Goal: Transaction & Acquisition: Purchase product/service

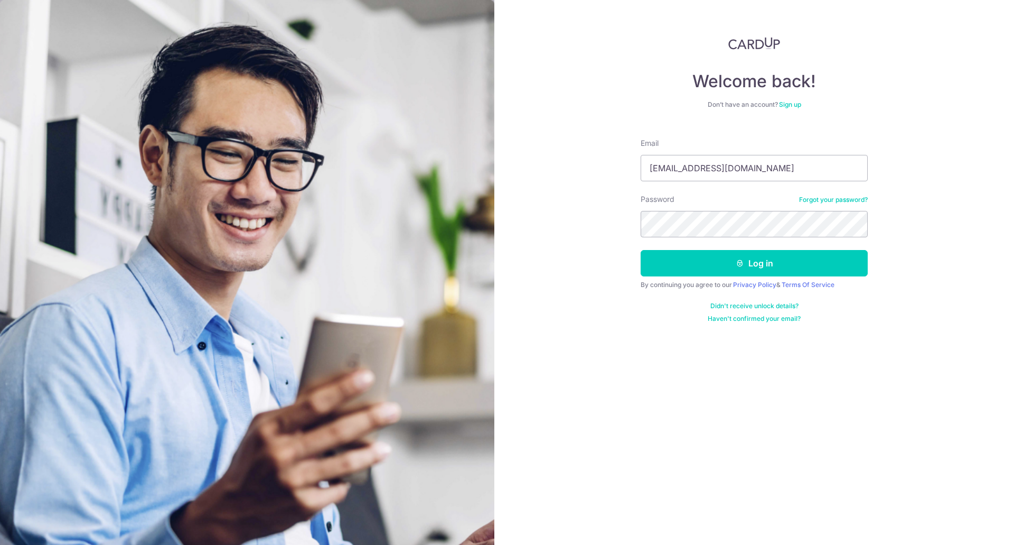
type input "[EMAIL_ADDRESS][DOMAIN_NAME]"
click at [641, 250] on button "Log in" at bounding box center [754, 263] width 227 height 26
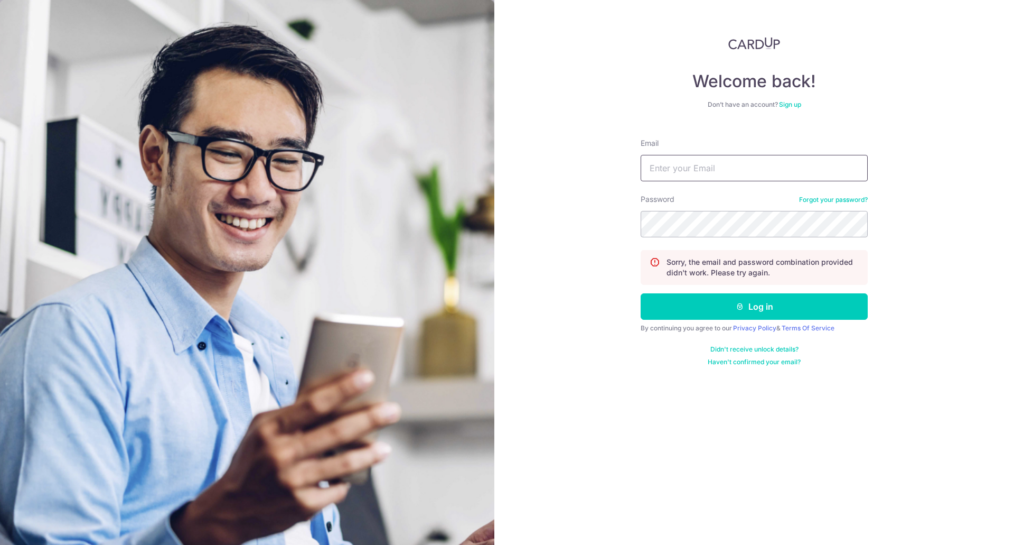
click at [761, 171] on input "Email" at bounding box center [754, 168] width 227 height 26
type input "[EMAIL_ADDRESS][DOMAIN_NAME]"
click at [641, 293] on button "Log in" at bounding box center [754, 306] width 227 height 26
click at [678, 172] on input "Email" at bounding box center [754, 168] width 227 height 26
type input "[EMAIL_ADDRESS][DOMAIN_NAME]"
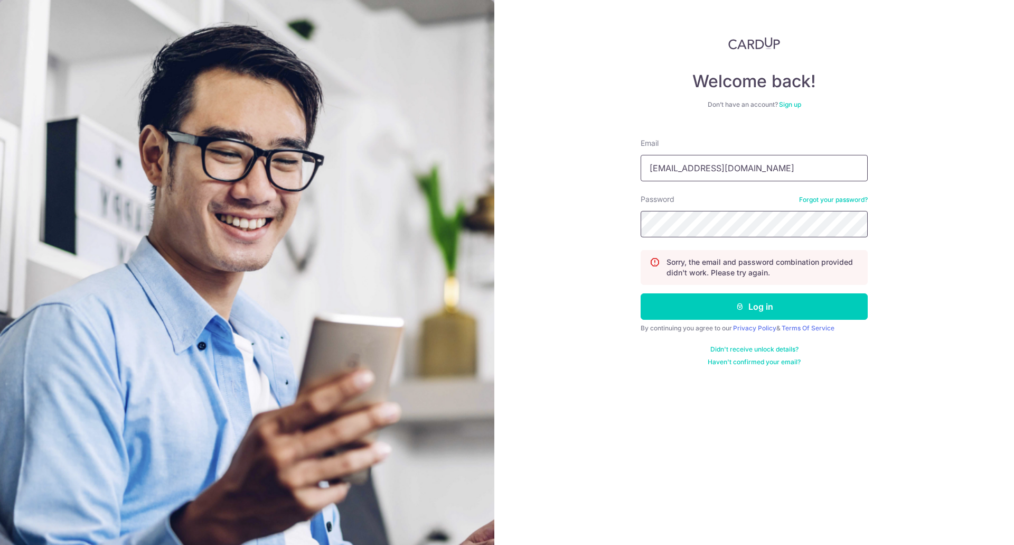
click at [641, 293] on button "Log in" at bounding box center [754, 306] width 227 height 26
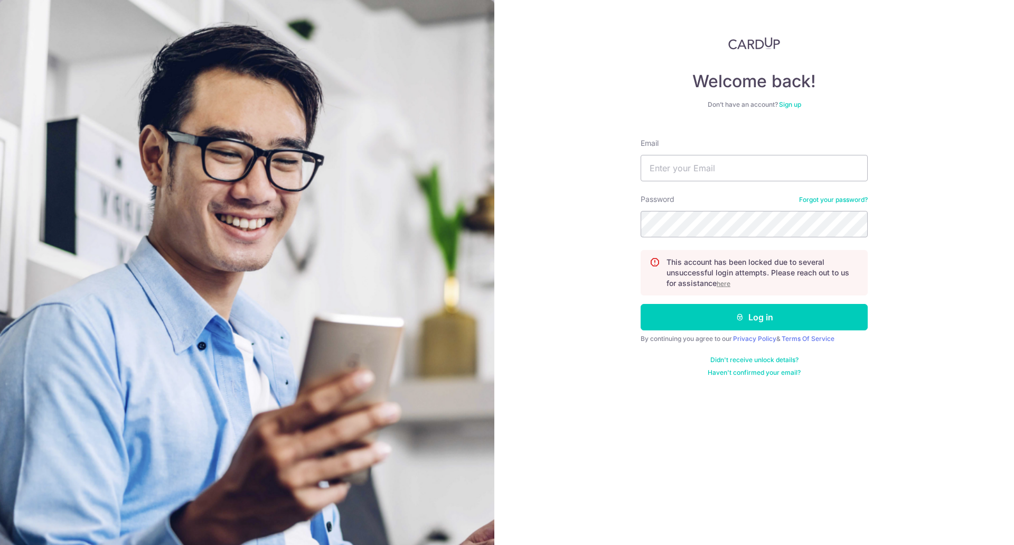
click at [833, 201] on link "Forgot your password?" at bounding box center [833, 199] width 69 height 8
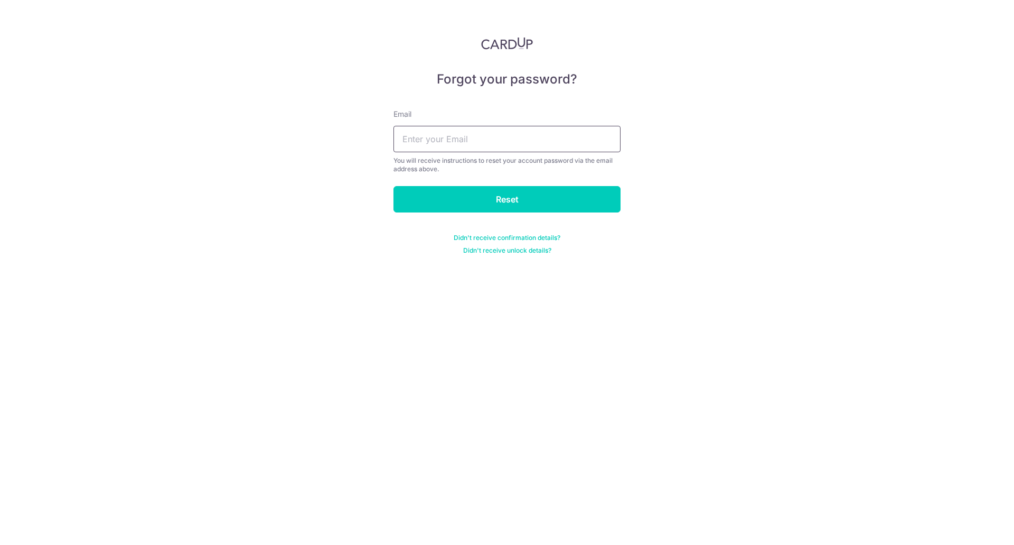
click at [555, 142] on input "text" at bounding box center [506, 139] width 227 height 26
type input "[EMAIL_ADDRESS][DOMAIN_NAME]"
click at [567, 204] on input "Reset" at bounding box center [506, 199] width 227 height 26
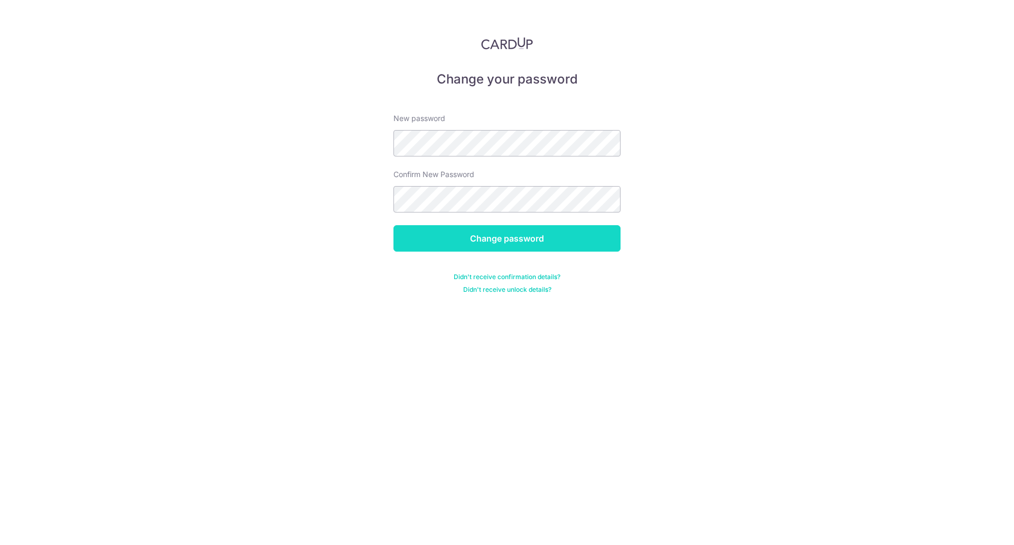
click at [524, 236] on input "Change password" at bounding box center [506, 238] width 227 height 26
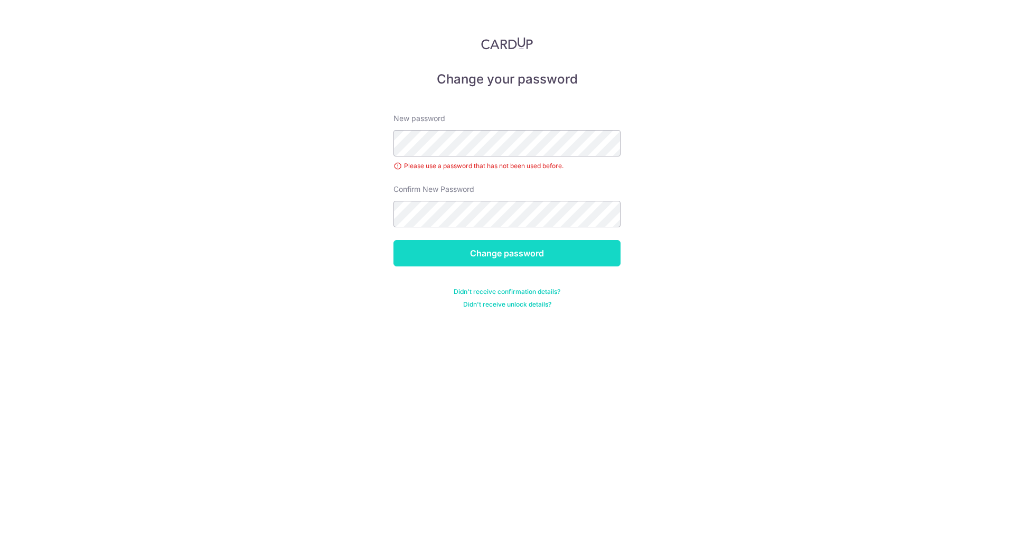
click at [519, 259] on input "Change password" at bounding box center [506, 253] width 227 height 26
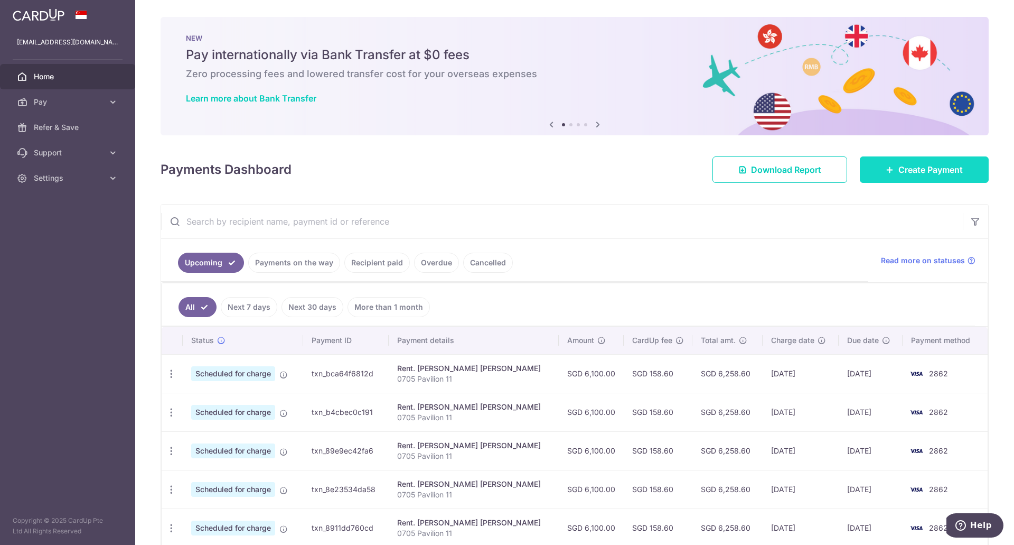
click at [925, 180] on link "Create Payment" at bounding box center [924, 169] width 129 height 26
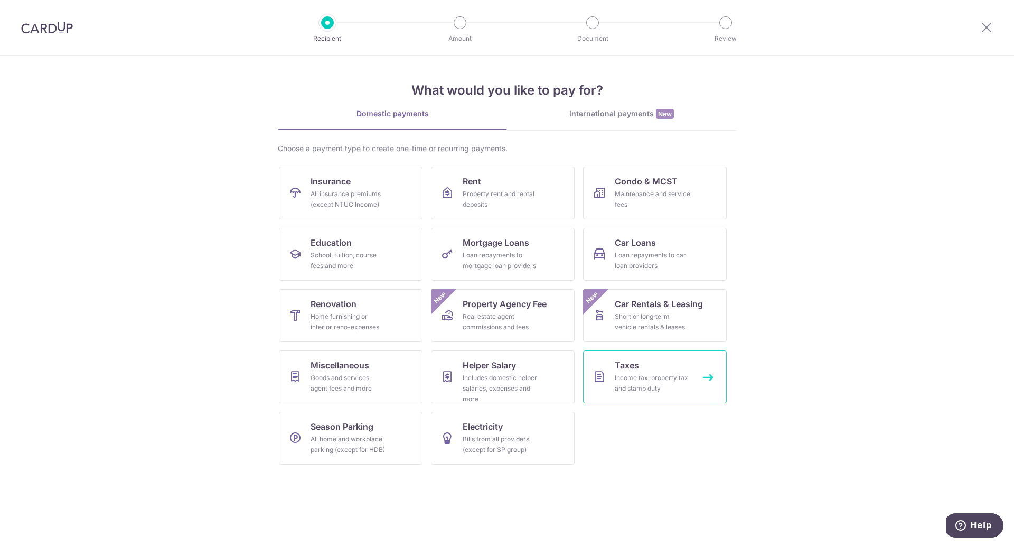
click at [654, 377] on div "Income tax, property tax and stamp duty" at bounding box center [653, 382] width 76 height 21
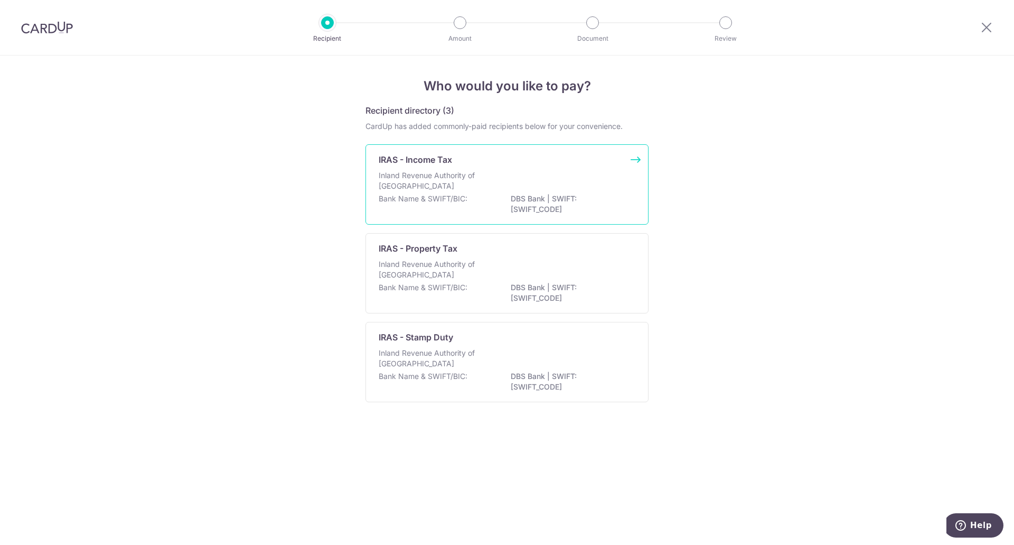
click at [471, 165] on div "IRAS - Income Tax" at bounding box center [501, 159] width 244 height 13
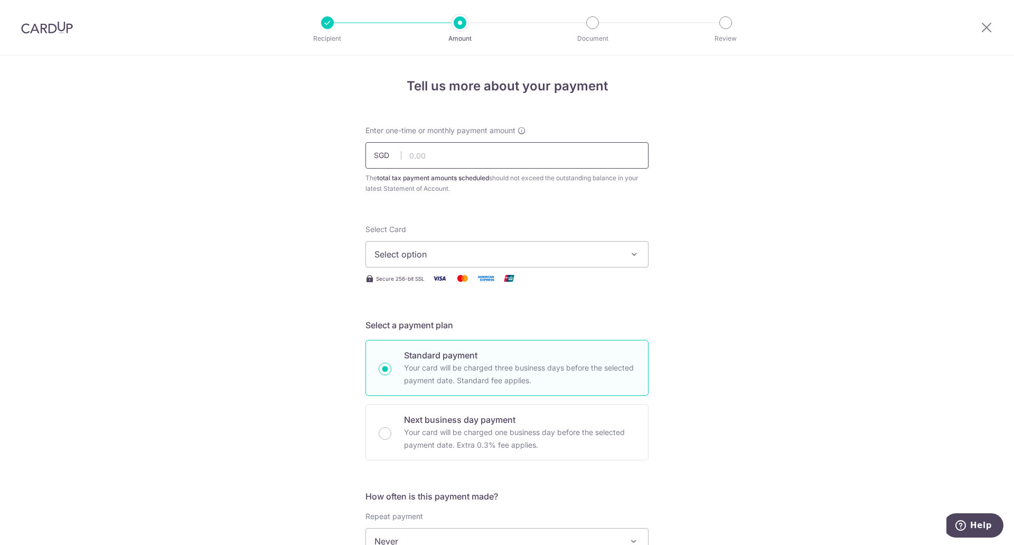
click at [473, 157] on input "text" at bounding box center [506, 155] width 283 height 26
click at [473, 156] on input "text" at bounding box center [506, 155] width 283 height 26
type input "31,574.47"
click at [484, 266] on button "Select option" at bounding box center [506, 254] width 283 height 26
